Goal: Information Seeking & Learning: Find specific fact

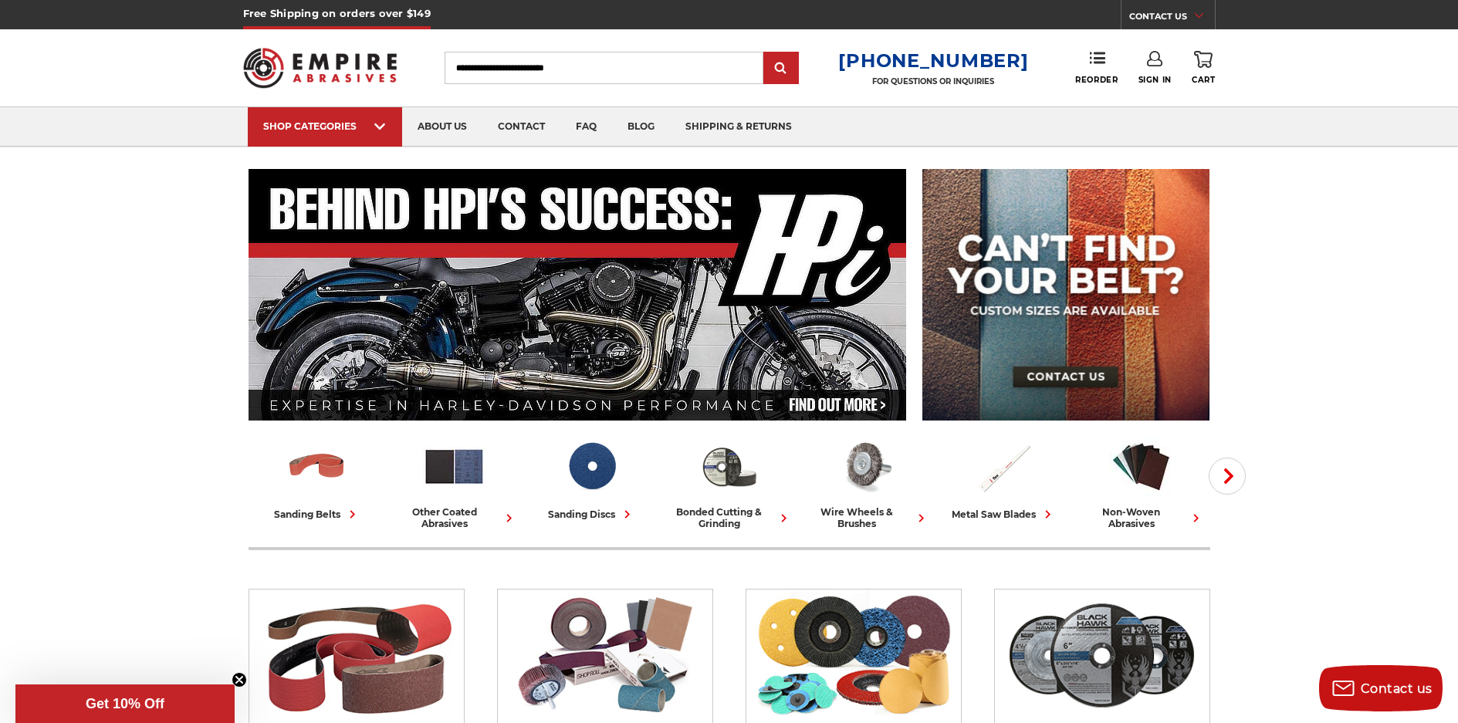
click at [516, 76] on input "Search" at bounding box center [604, 68] width 319 height 32
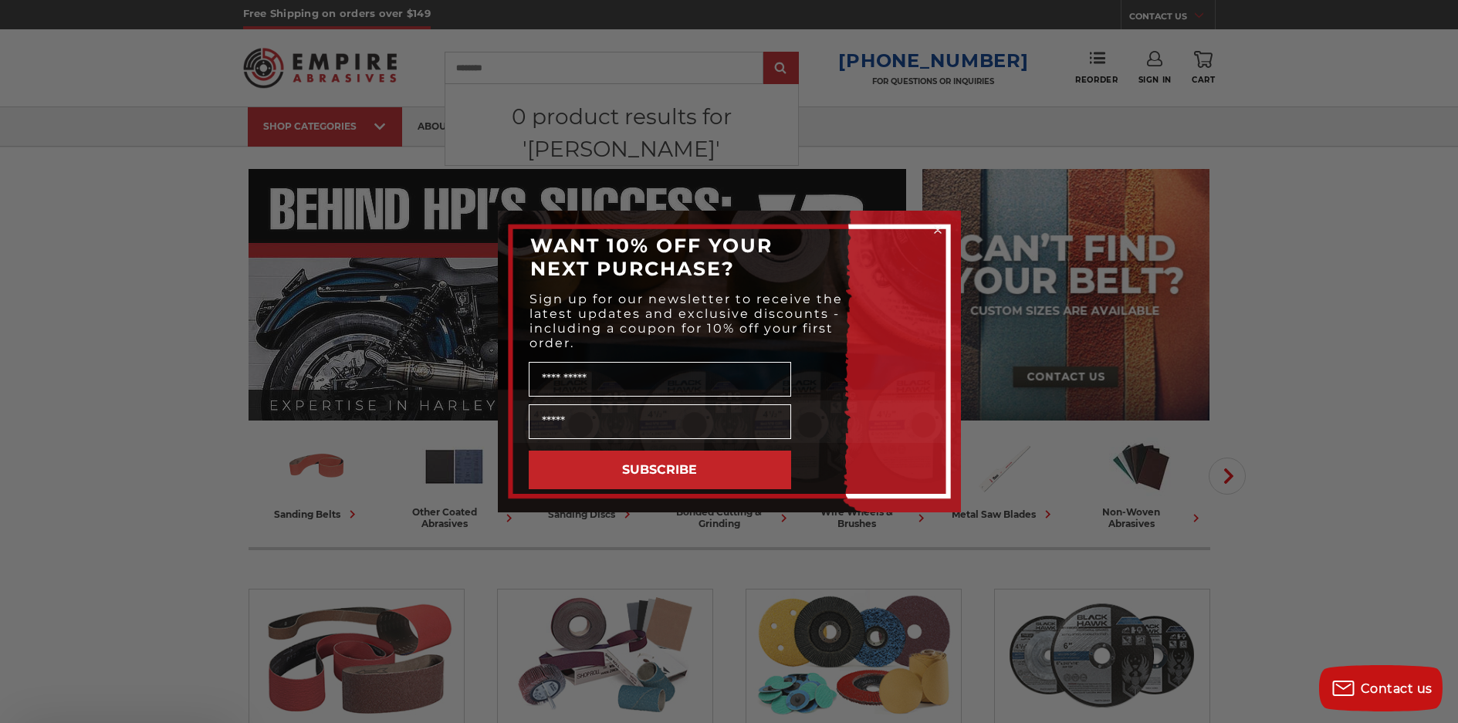
type input "********"
type input "*"
click at [505, 62] on div "Close dialog WANT 10% OFF YOUR NEXT PURCHASE? Sign up for our newsletter to rec…" at bounding box center [729, 361] width 1458 height 723
click at [938, 232] on circle "Close dialog" at bounding box center [937, 230] width 15 height 15
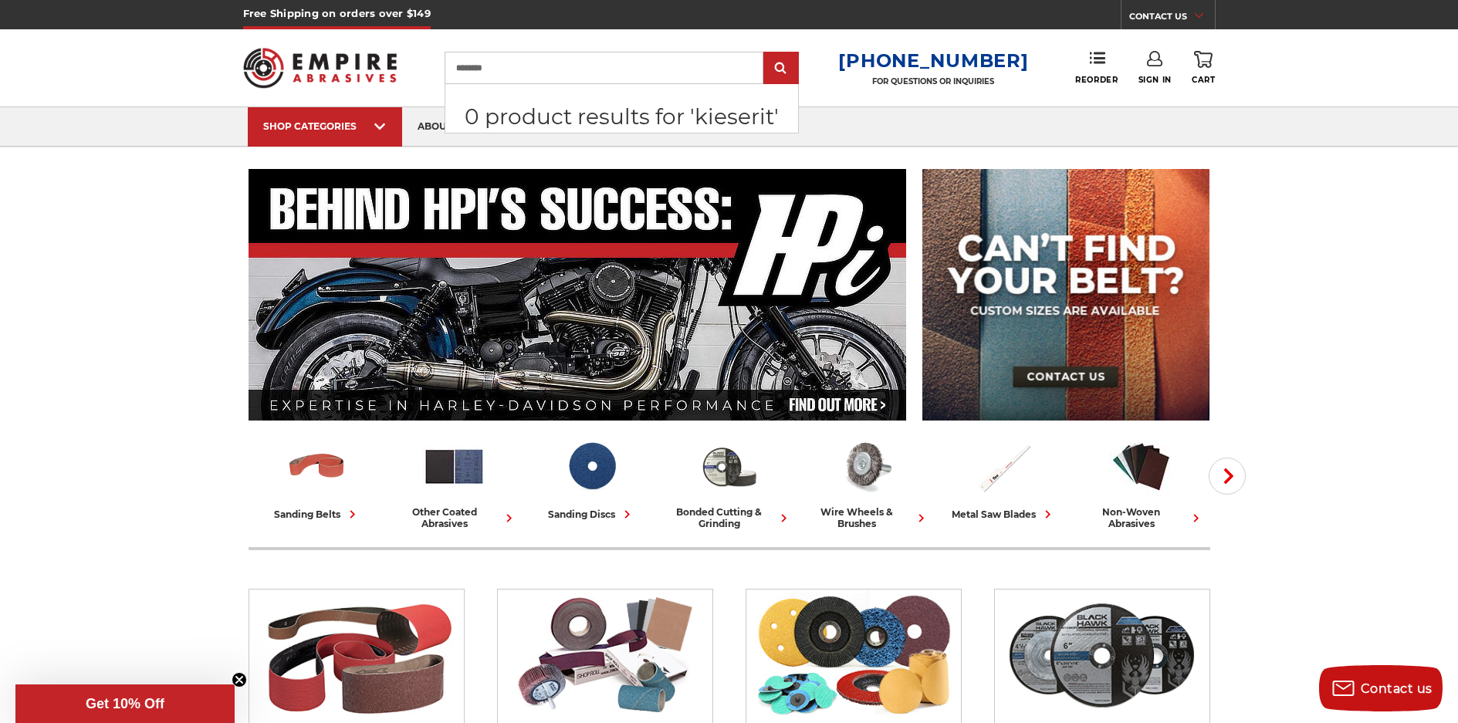
click at [502, 69] on input "********" at bounding box center [604, 68] width 319 height 32
type input "*********"
click at [794, 66] on input "submit" at bounding box center [781, 68] width 31 height 31
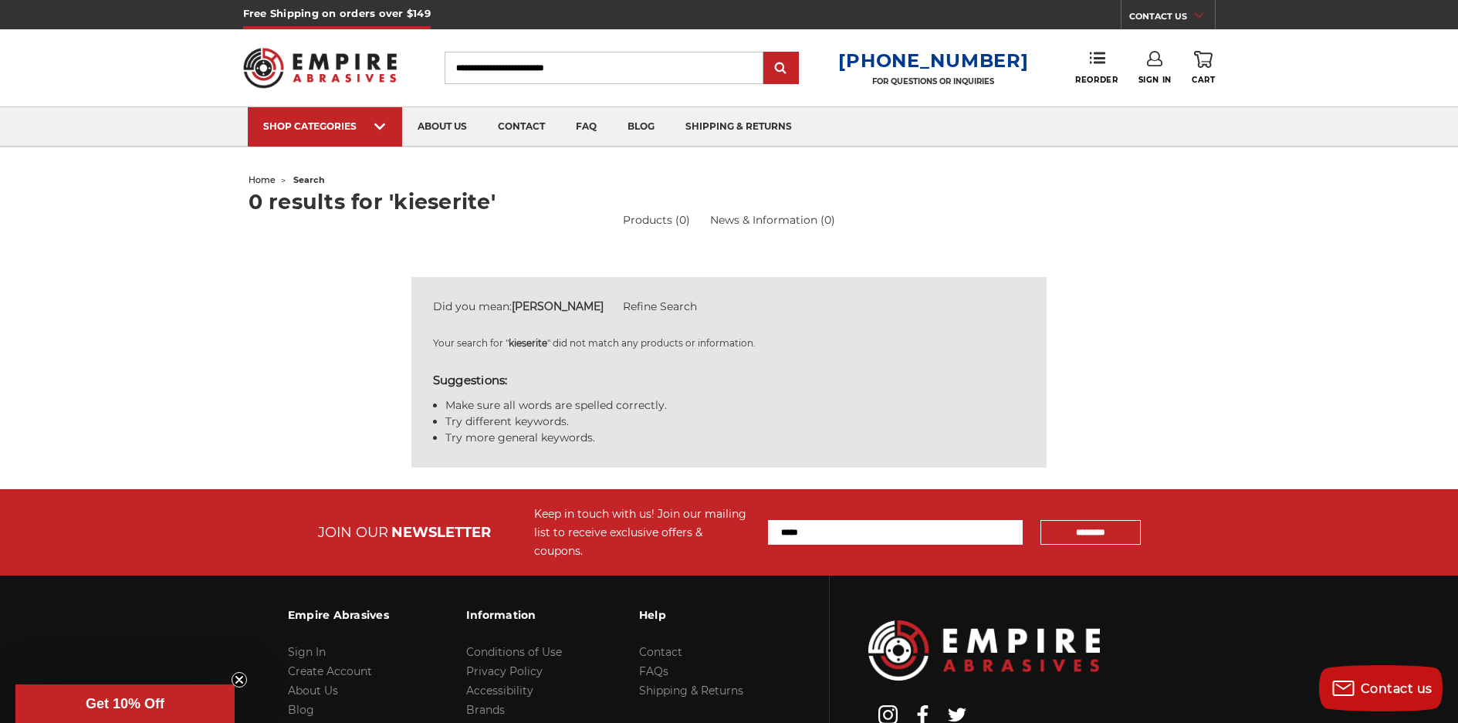
click at [622, 68] on input "Search" at bounding box center [604, 68] width 319 height 32
click at [500, 64] on input "Search" at bounding box center [604, 68] width 319 height 32
click at [1063, 395] on section "Did you mean: kiepert Refine Search Your search for " kieserite " did not match…" at bounding box center [729, 383] width 978 height 212
click at [939, 185] on ul "home search" at bounding box center [730, 180] width 962 height 22
click at [601, 69] on input "Search" at bounding box center [604, 68] width 319 height 32
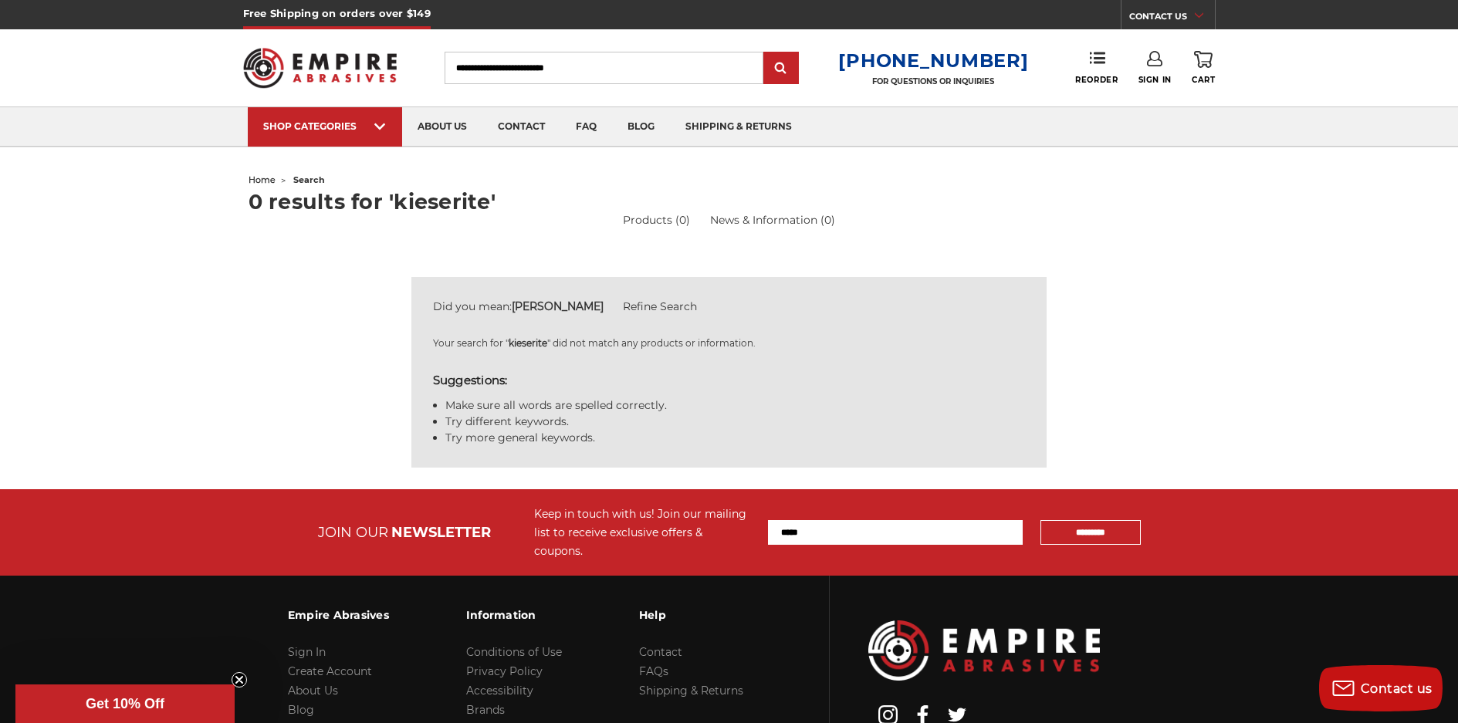
drag, startPoint x: 601, startPoint y: 69, endPoint x: 402, endPoint y: 58, distance: 199.4
click at [411, 59] on div "Toggle menu Menu Search 1-800-816-3824 FOR QUESTIONS OR INQUIRIES Phone Reorder…" at bounding box center [729, 67] width 972 height 77
click at [791, 63] on input "submit" at bounding box center [781, 68] width 31 height 31
click at [598, 65] on input "Search" at bounding box center [604, 68] width 319 height 32
drag, startPoint x: 598, startPoint y: 66, endPoint x: 421, endPoint y: 62, distance: 177.5
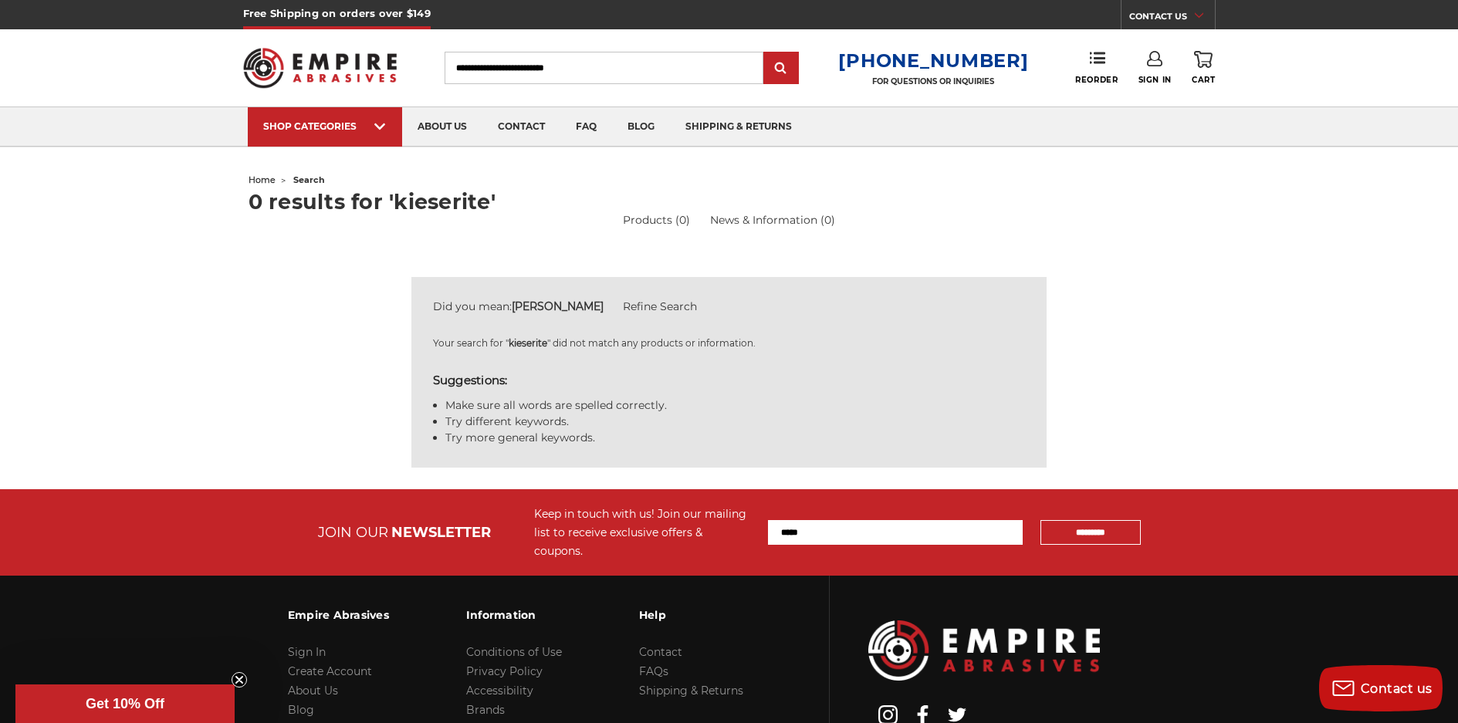
click at [421, 63] on div "Toggle menu Menu Search 1-800-816-3824 FOR QUESTIONS OR INQUIRIES Phone Reorder…" at bounding box center [729, 67] width 972 height 77
drag, startPoint x: 600, startPoint y: 70, endPoint x: 462, endPoint y: 63, distance: 137.6
click at [462, 63] on input "Search" at bounding box center [604, 68] width 319 height 32
click at [466, 68] on input "Search" at bounding box center [604, 68] width 319 height 32
click at [986, 320] on div "Did you mean: kiepert Refine Search Your search for " kieserite " did not match…" at bounding box center [729, 372] width 636 height 191
